Goal: Information Seeking & Learning: Learn about a topic

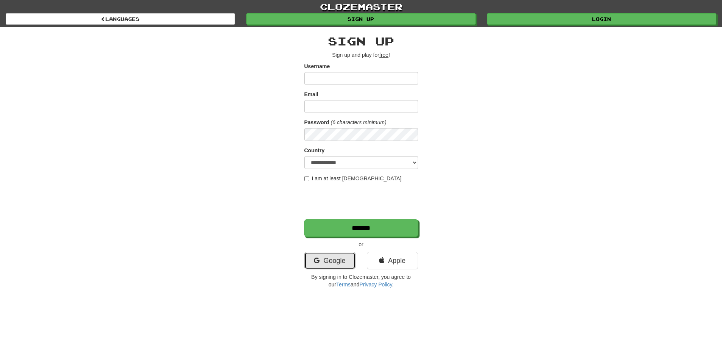
click at [339, 259] on link "Google" at bounding box center [330, 260] width 51 height 17
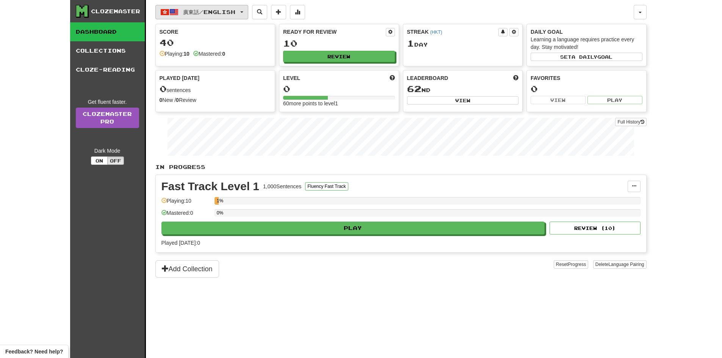
click at [245, 9] on button "廣東話 / English" at bounding box center [201, 12] width 93 height 14
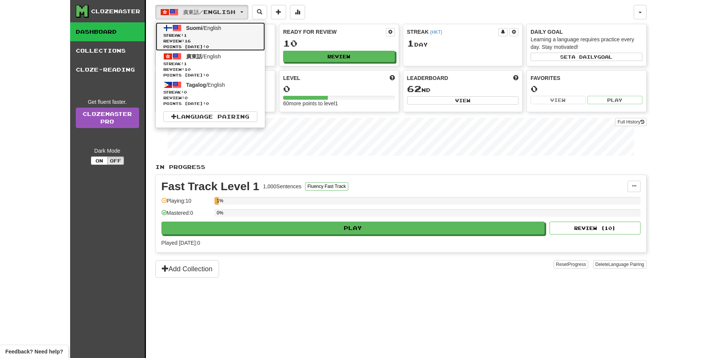
click at [218, 32] on link "Suomi / English Streak: 1 Review: 16 Points today: 0" at bounding box center [210, 36] width 109 height 28
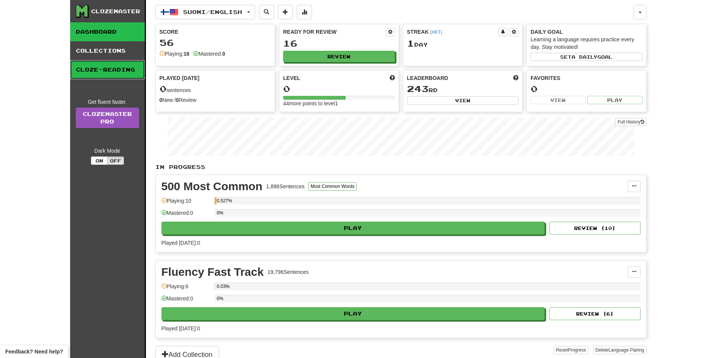
click at [127, 71] on link "Cloze-Reading" at bounding box center [107, 69] width 75 height 19
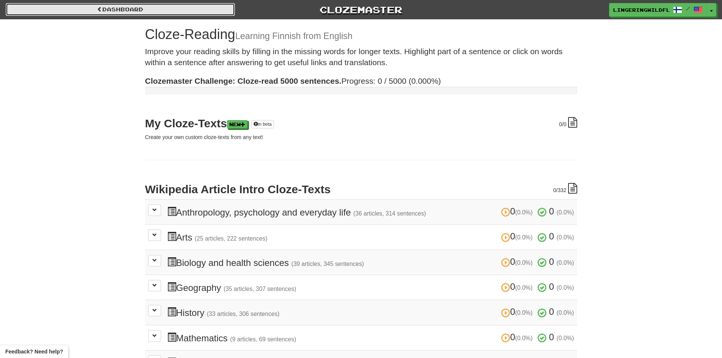
click at [115, 10] on link "Dashboard" at bounding box center [120, 9] width 229 height 13
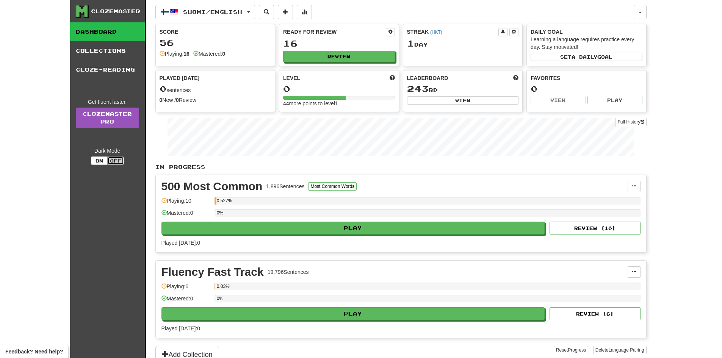
click at [114, 159] on button "Off" at bounding box center [115, 161] width 17 height 8
click at [99, 162] on button "On" at bounding box center [99, 161] width 17 height 8
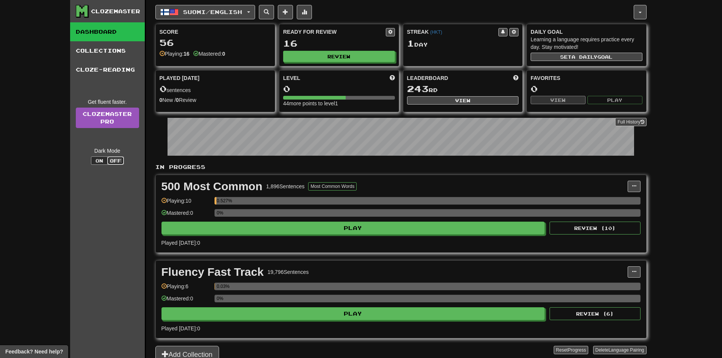
click at [112, 161] on button "Off" at bounding box center [115, 161] width 17 height 8
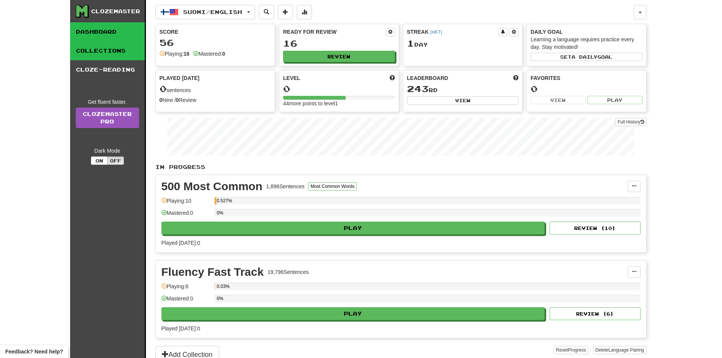
click at [114, 46] on link "Collections" at bounding box center [107, 50] width 75 height 19
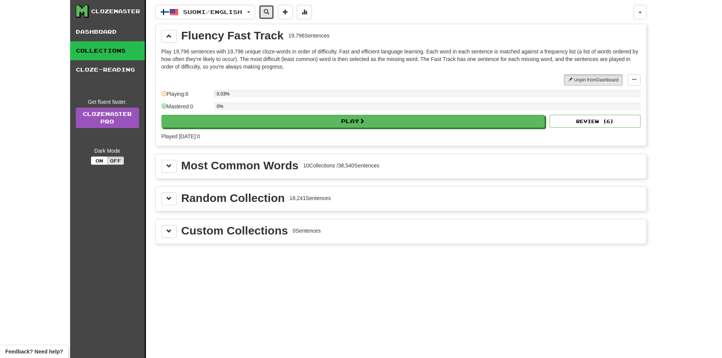
click at [269, 13] on span at bounding box center [266, 11] width 5 height 5
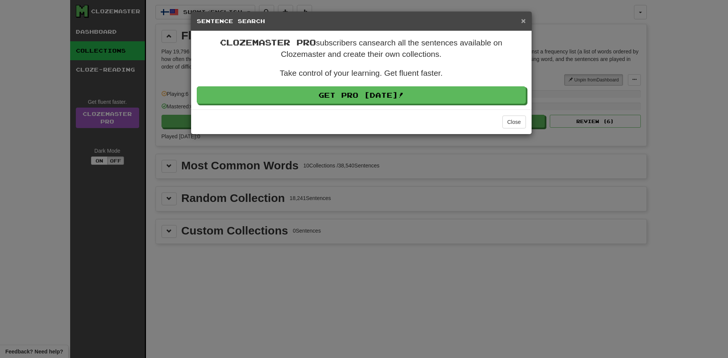
click at [523, 22] on span "×" at bounding box center [523, 20] width 5 height 9
